Goal: Information Seeking & Learning: Learn about a topic

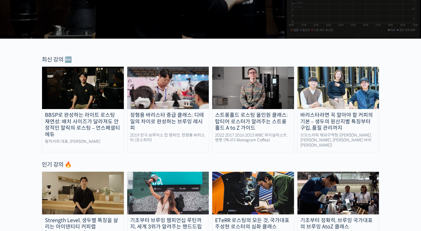
scroll to position [171, 0]
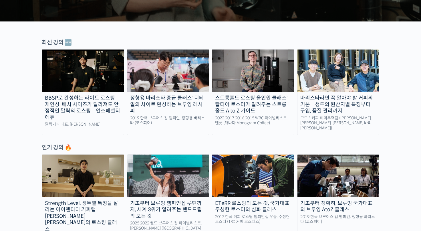
click at [248, 102] on div "스트롱홀드 로스팅 올인원 클래스: 탑티어 로스터가 알려주는 스트롱홀드 A to Z 가이드" at bounding box center [253, 104] width 82 height 19
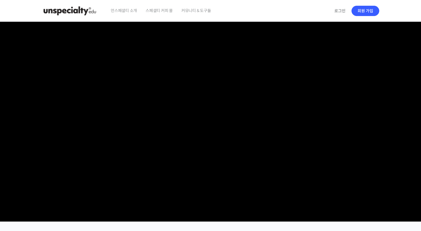
click at [242, 98] on video at bounding box center [210, 120] width 337 height 197
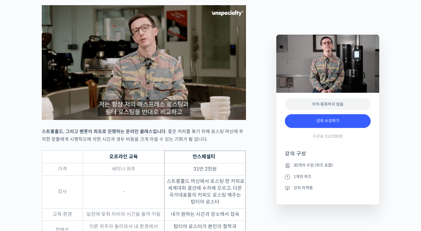
scroll to position [1714, 0]
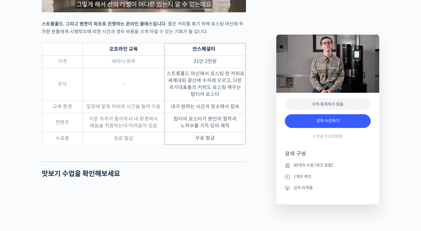
click at [304, 186] on li "강의 자격증" at bounding box center [328, 187] width 86 height 7
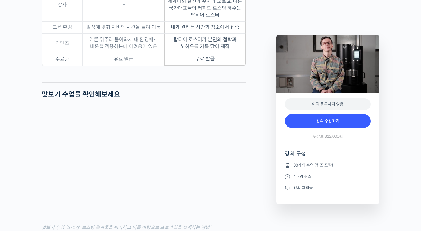
scroll to position [1943, 0]
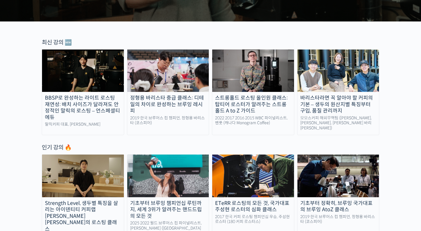
click at [103, 97] on div "BBSP로 완성하는 라이트 로스팅 재연성: 배치 사이즈가 달라져도 안정적인 말릭의 로스팅 – 언스페셜티 에듀" at bounding box center [83, 108] width 82 height 26
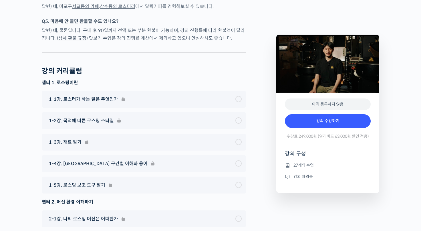
scroll to position [2143, 0]
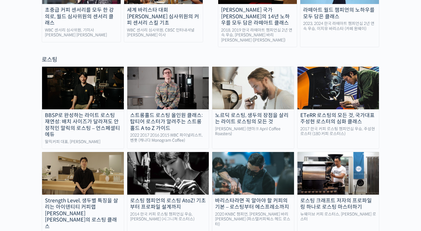
scroll to position [543, 0]
